Goal: Transaction & Acquisition: Purchase product/service

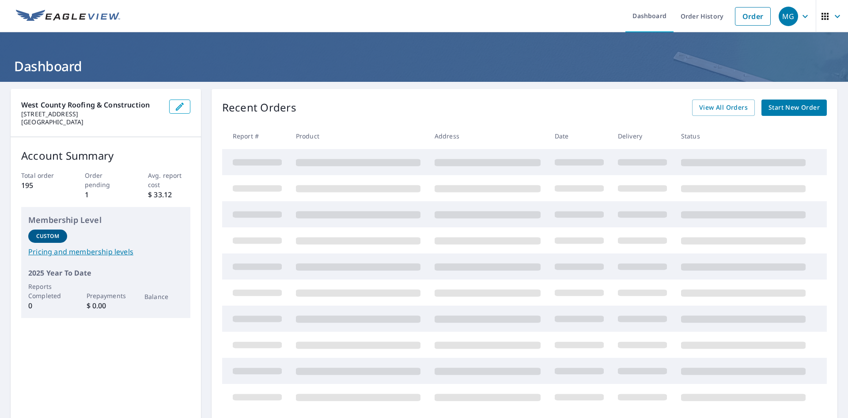
click at [784, 109] on span "Start New Order" at bounding box center [794, 107] width 51 height 11
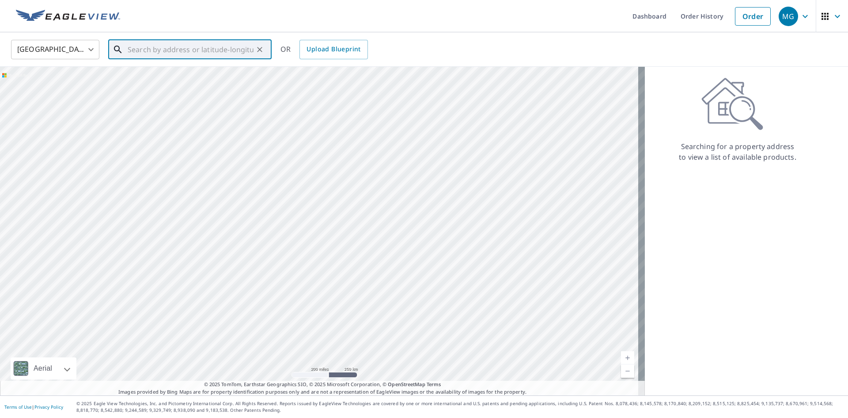
click at [171, 55] on input "text" at bounding box center [191, 49] width 126 height 25
paste input "3425 Dakota Hills Drive"
click at [182, 82] on p "Pacific, MO 63069" at bounding box center [195, 84] width 139 height 9
type input "3425 Dakota Hills Dr Pacific, MO 63069"
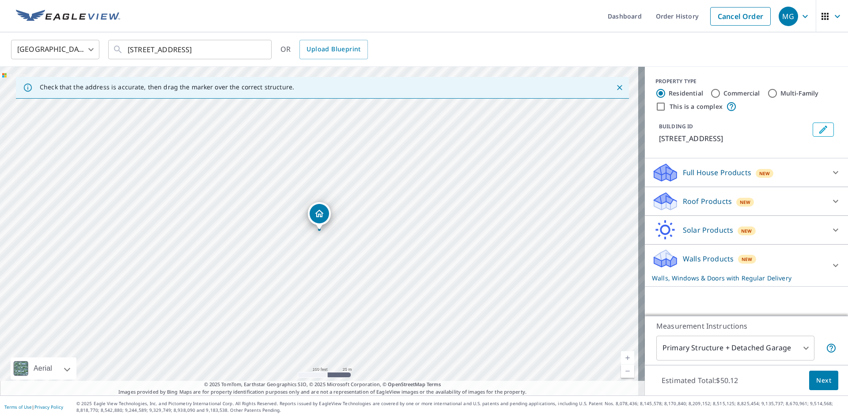
click at [706, 166] on div "Full House Products New" at bounding box center [738, 172] width 173 height 21
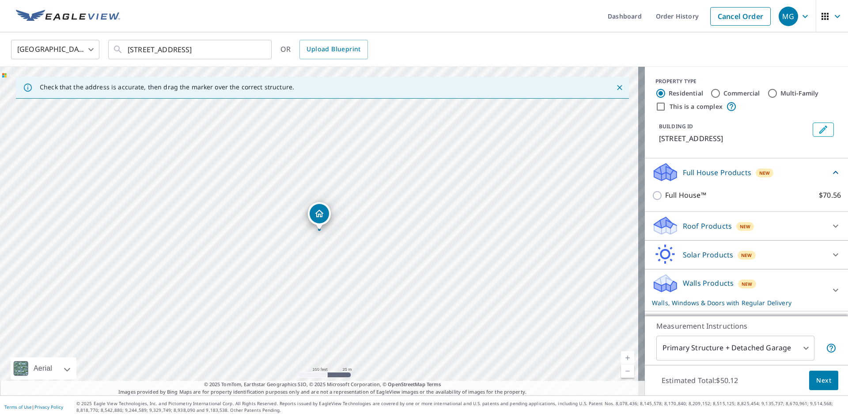
click at [707, 213] on div "Roof Products New Gutter $13.75 Bid Perfect™ $18 Roof $0" at bounding box center [746, 226] width 203 height 29
click at [714, 228] on p "Roof Products" at bounding box center [707, 225] width 49 height 11
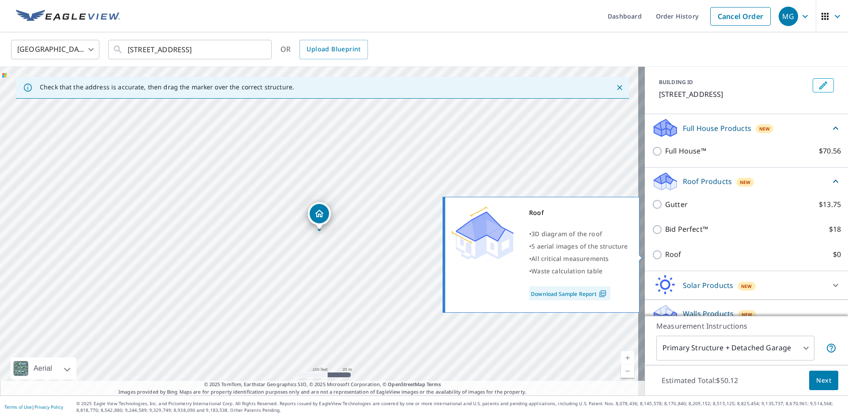
click at [665, 258] on p "Roof" at bounding box center [673, 254] width 16 height 11
click at [663, 258] on input "Roof $0" at bounding box center [658, 254] width 13 height 11
checkbox input "true"
type input "3"
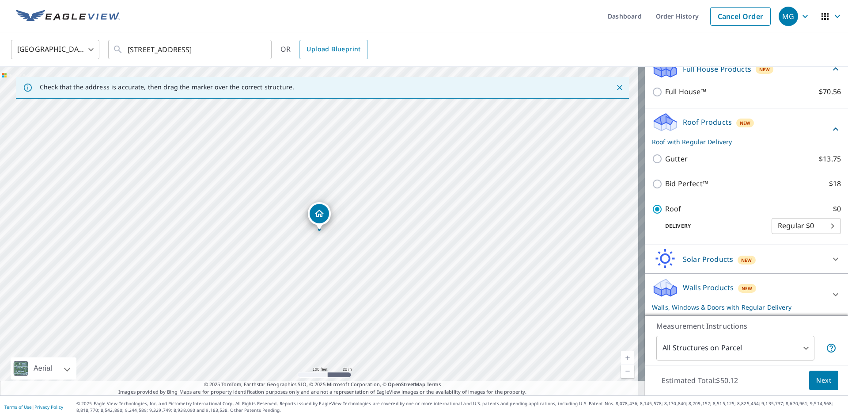
click at [691, 285] on p "Walls Products" at bounding box center [708, 287] width 51 height 11
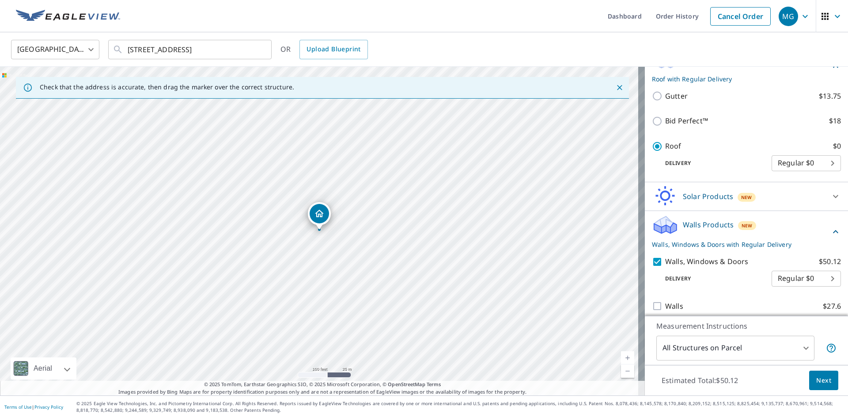
scroll to position [149, 0]
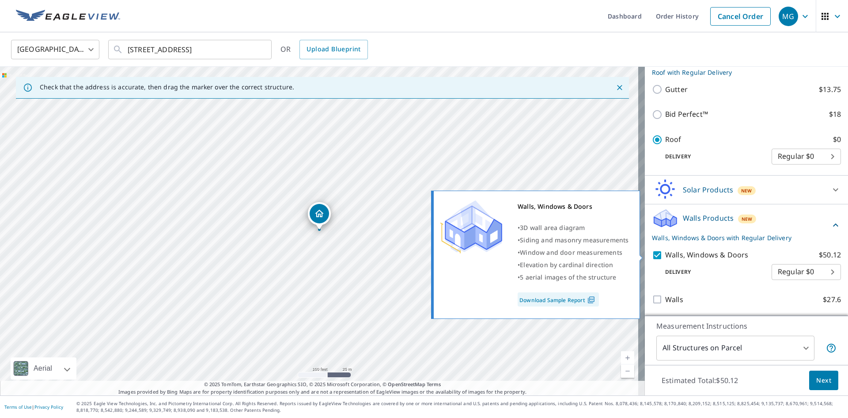
click at [658, 260] on div "Delivery Regular $0 8 ​" at bounding box center [746, 269] width 189 height 19
drag, startPoint x: 653, startPoint y: 257, endPoint x: 668, endPoint y: 261, distance: 15.1
click at [654, 257] on input "Walls, Windows & Doors $50.12" at bounding box center [658, 255] width 13 height 11
checkbox input "false"
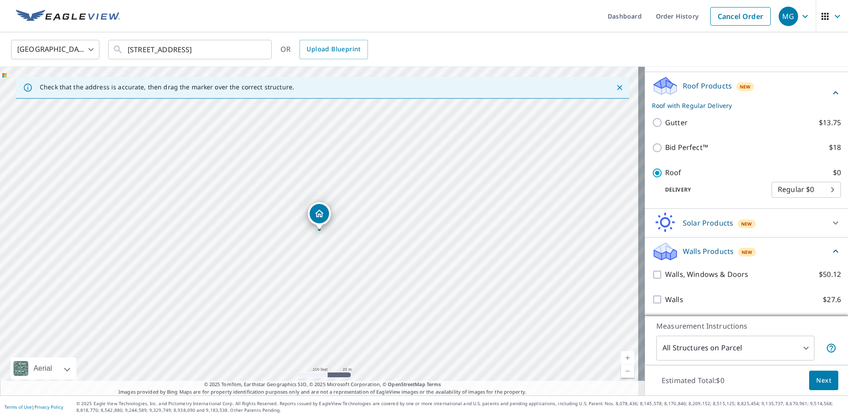
scroll to position [116, 0]
click at [816, 376] on span "Next" at bounding box center [823, 380] width 15 height 11
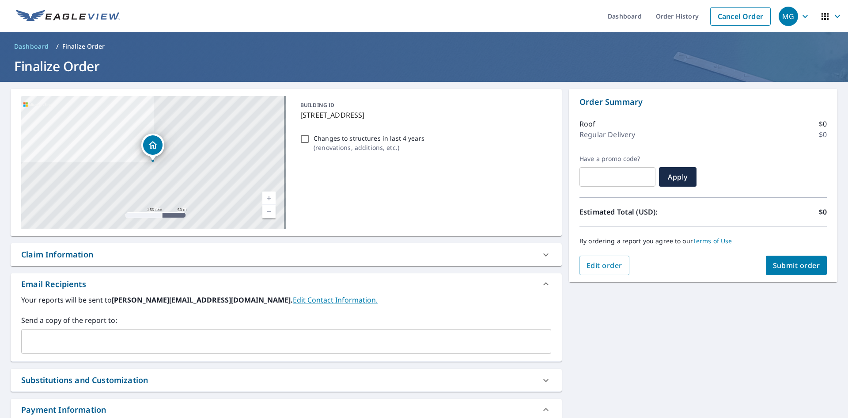
drag, startPoint x: 297, startPoint y: 327, endPoint x: 300, endPoint y: 330, distance: 4.7
click at [300, 330] on div "Send a copy of the report to: ​" at bounding box center [286, 334] width 530 height 39
click at [300, 330] on div "​" at bounding box center [286, 341] width 530 height 25
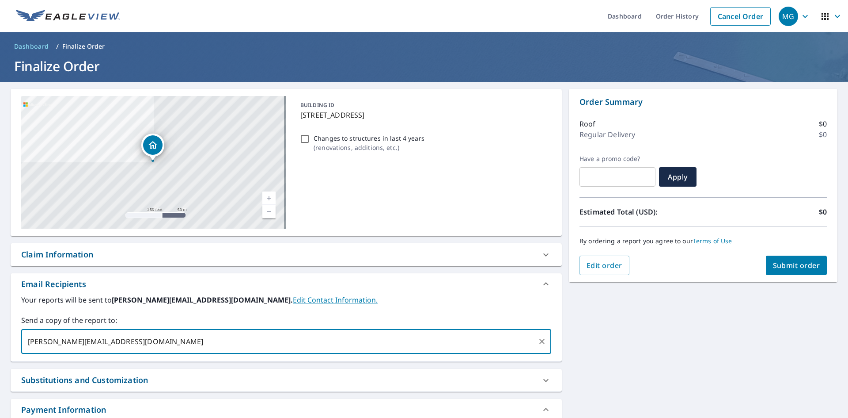
type input "[PERSON_NAME][EMAIL_ADDRESS][DOMAIN_NAME]"
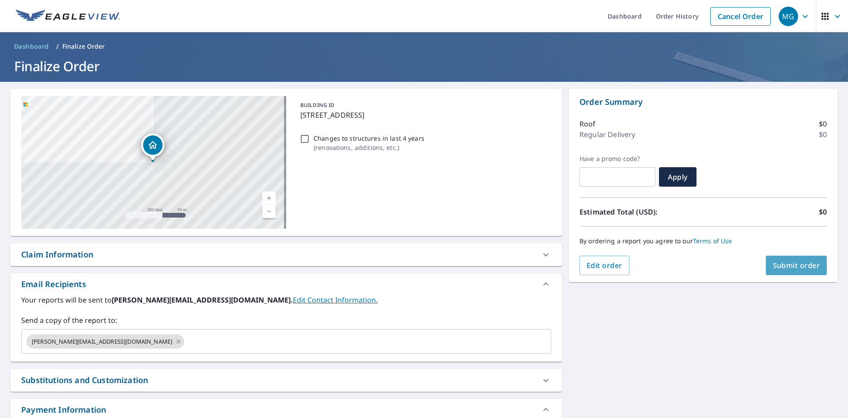
click at [768, 257] on button "Submit order" at bounding box center [796, 264] width 61 height 19
